Goal: Task Accomplishment & Management: Manage account settings

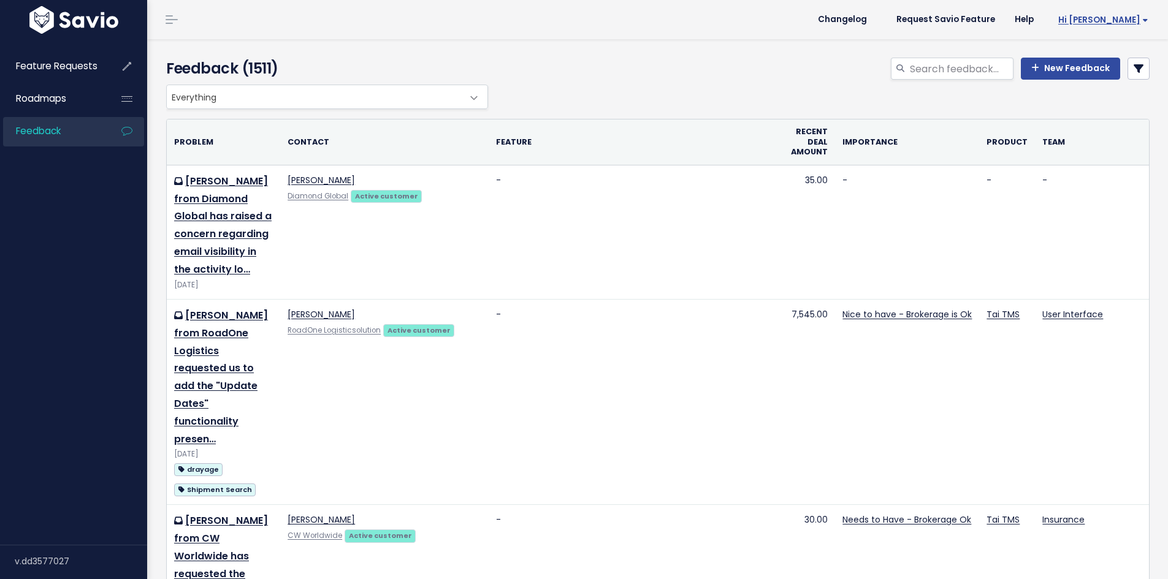
click at [1123, 19] on span "Hi [PERSON_NAME]" at bounding box center [1103, 19] width 90 height 9
click at [1104, 54] on link "My Settings" at bounding box center [1109, 56] width 88 height 24
